Goal: Information Seeking & Learning: Learn about a topic

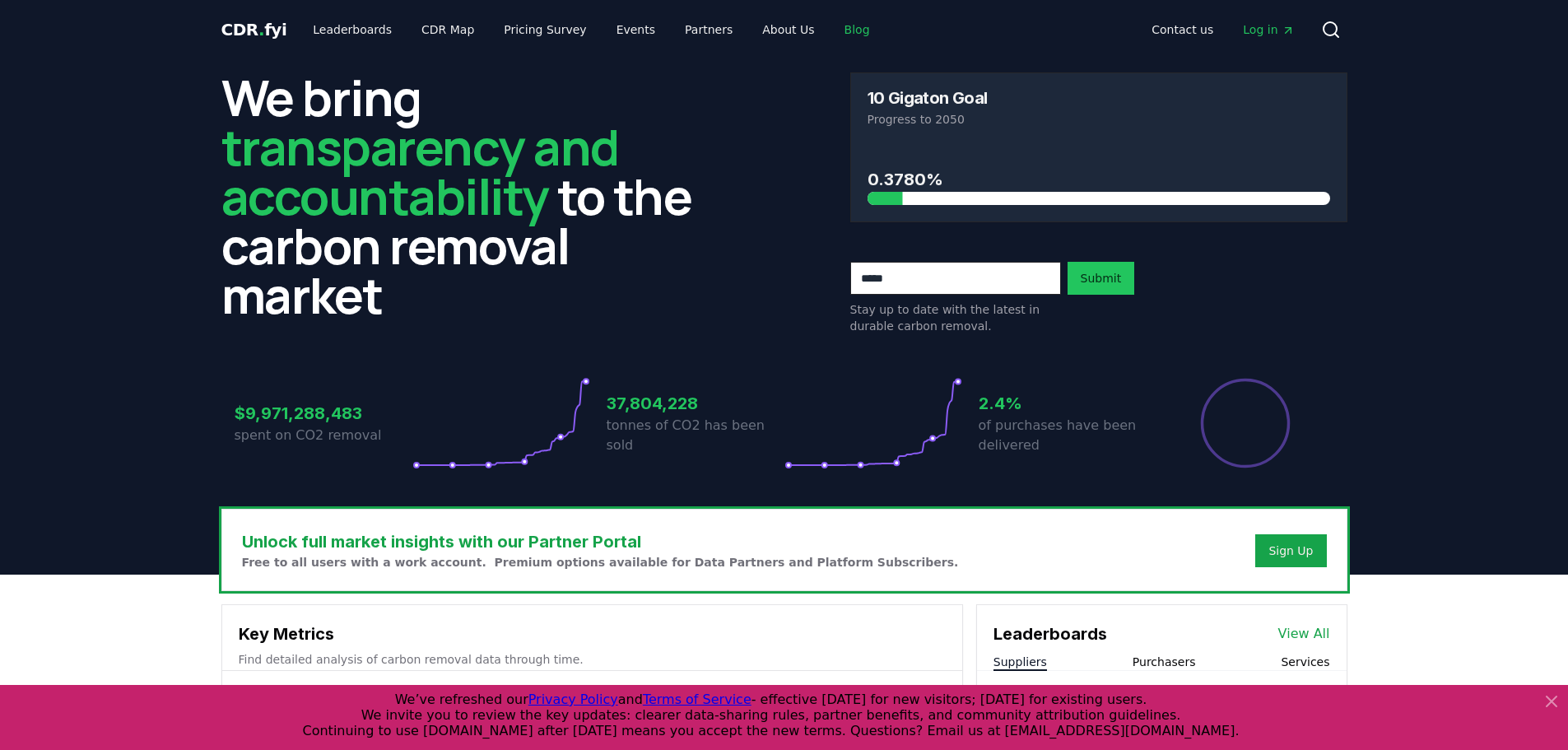
click at [831, 32] on link "Blog" at bounding box center [857, 30] width 52 height 30
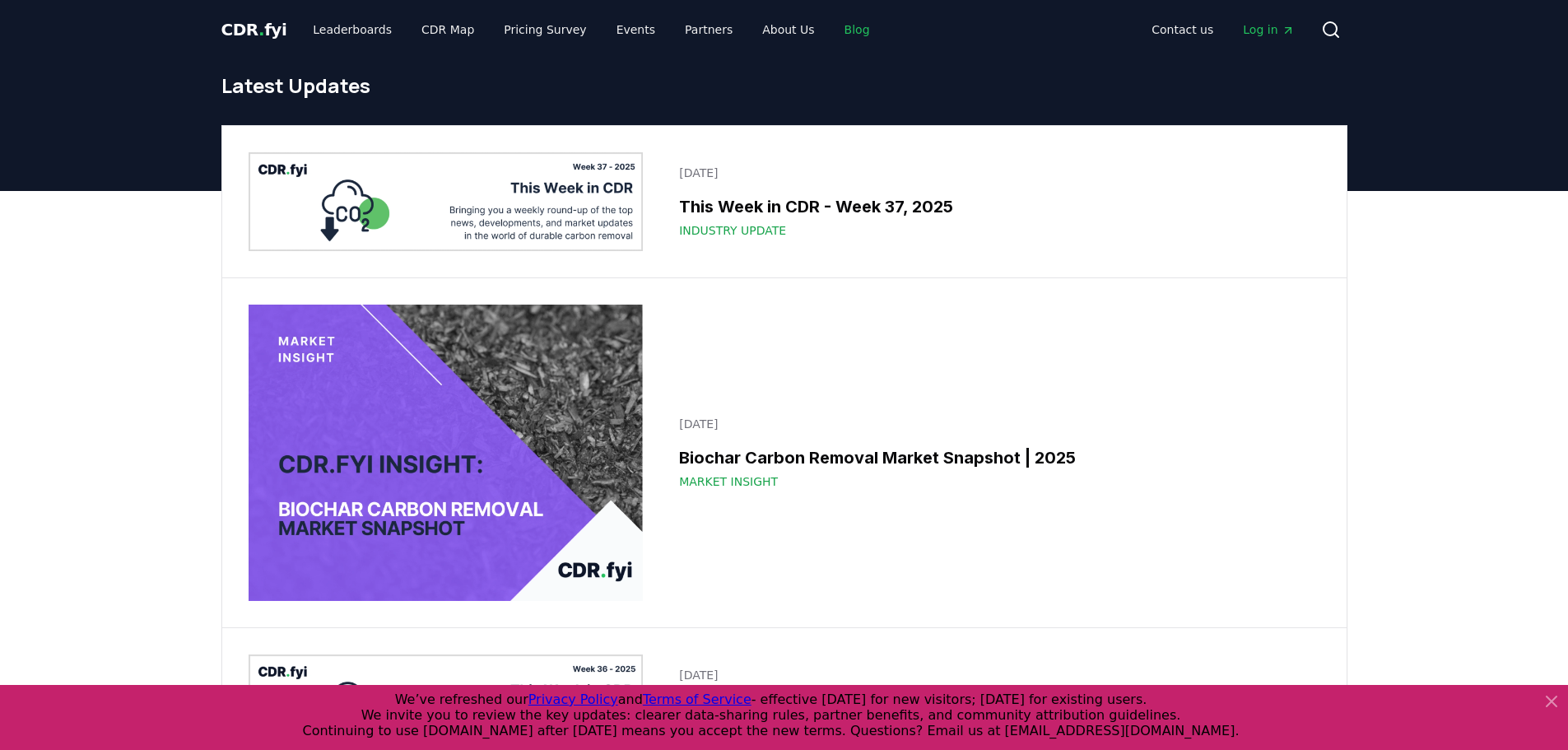
click at [831, 36] on link "Blog" at bounding box center [857, 30] width 52 height 30
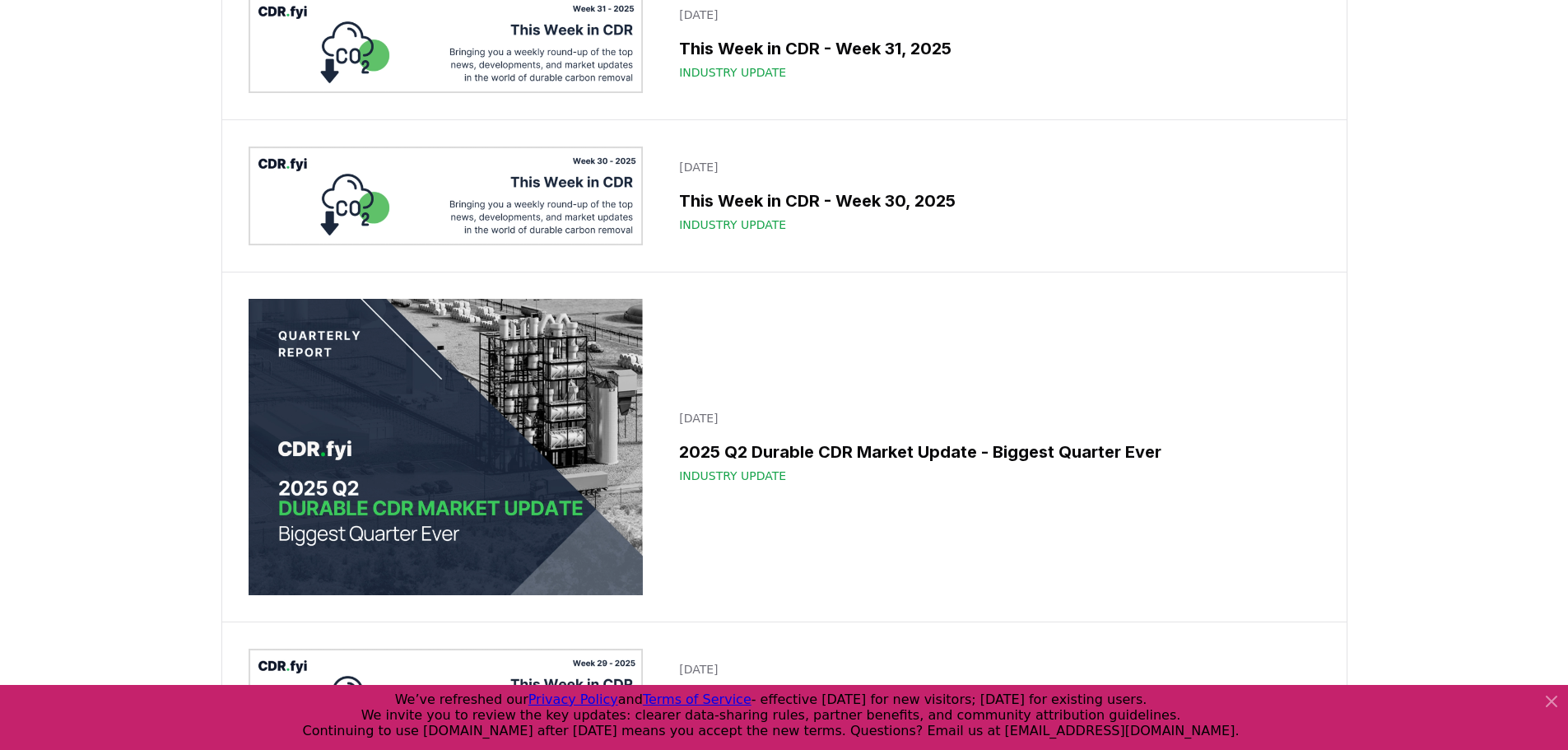
scroll to position [1976, 0]
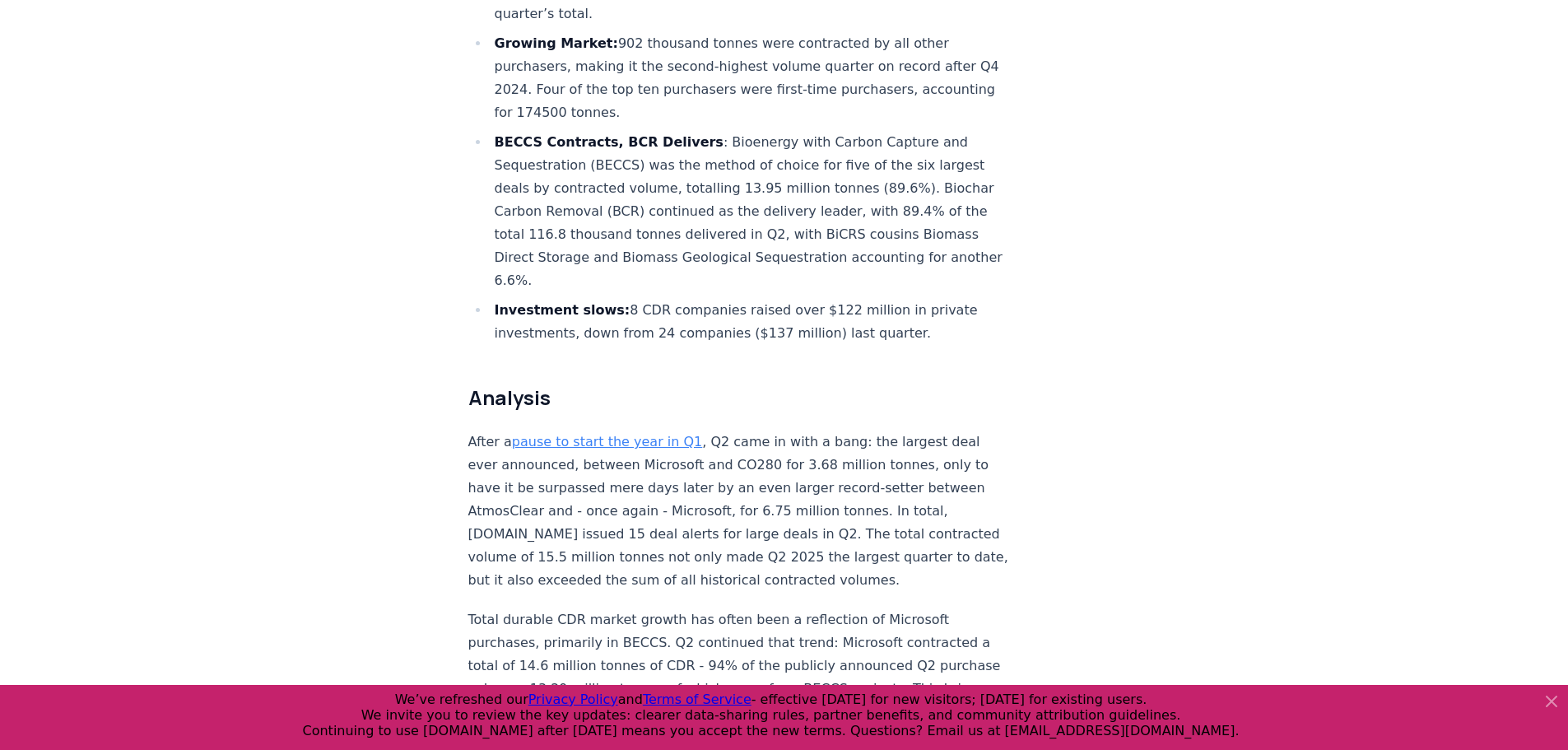
scroll to position [906, 0]
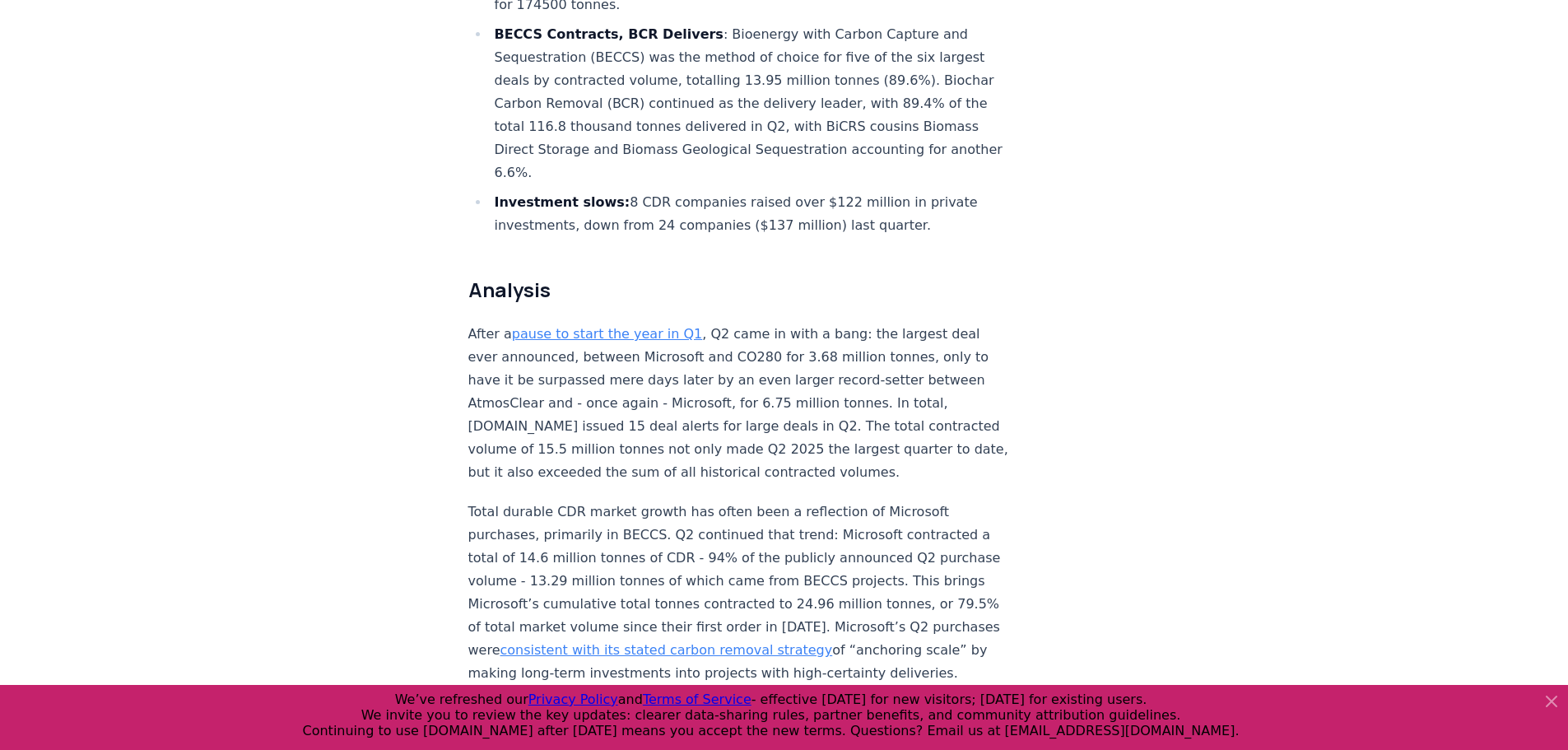
click at [1556, 706] on icon at bounding box center [1551, 701] width 10 height 10
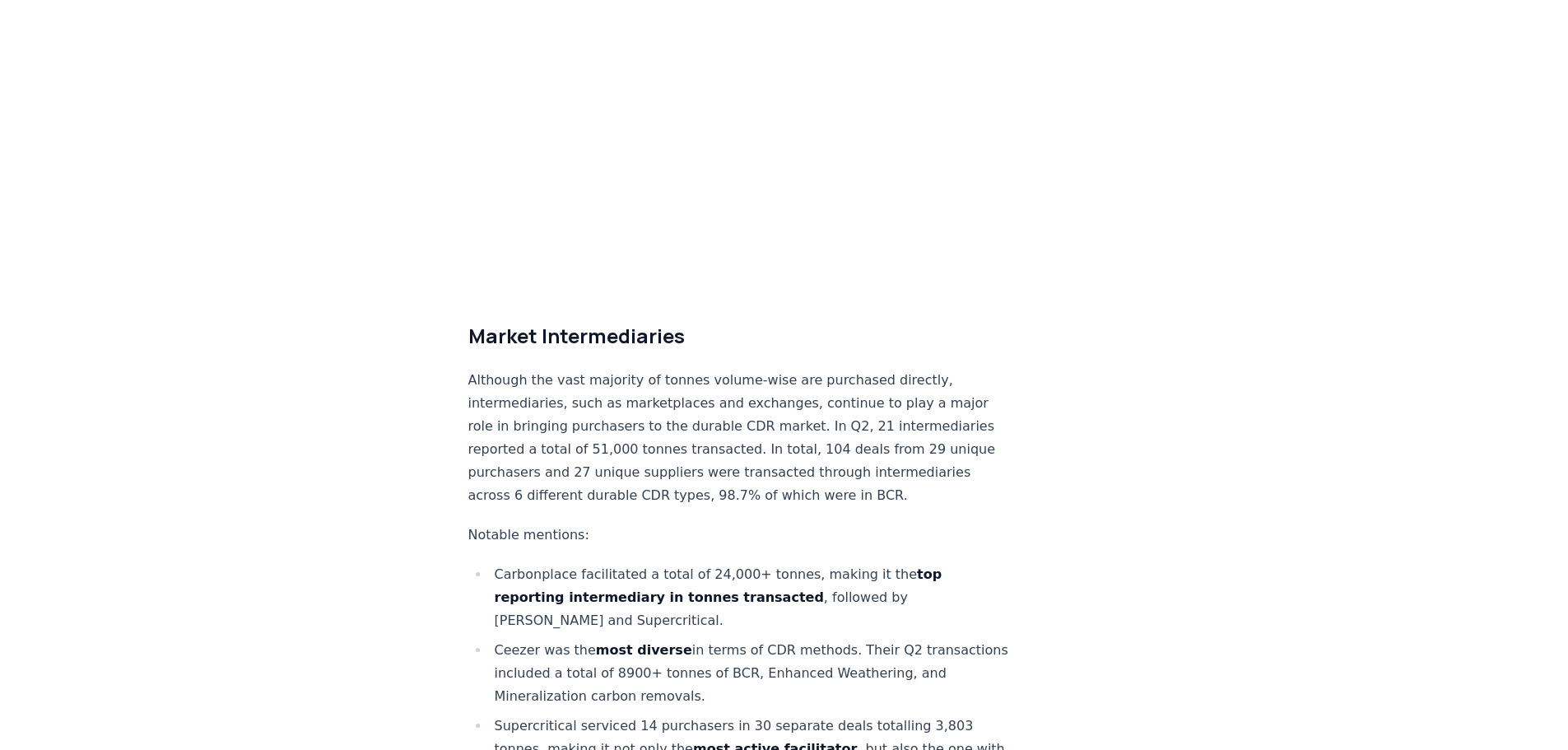
scroll to position [10583, 0]
